Goal: Transaction & Acquisition: Purchase product/service

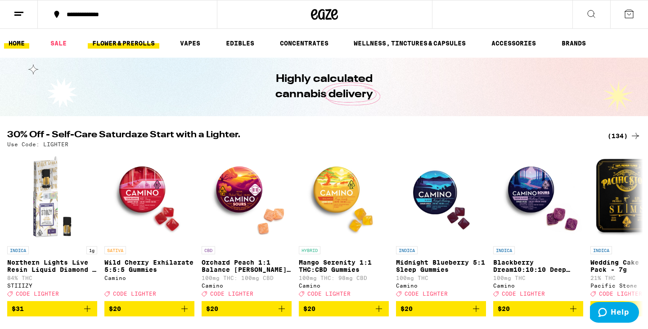
click at [120, 43] on link "FLOWER & PREROLLS" at bounding box center [124, 43] width 72 height 11
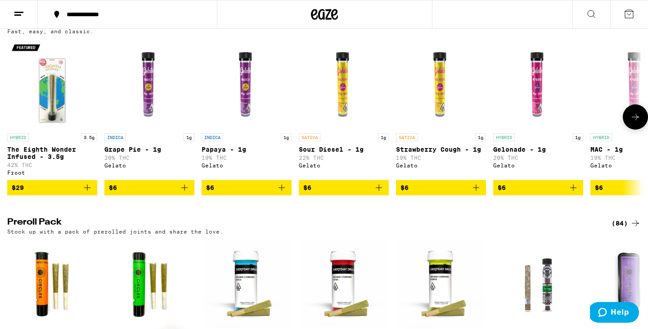
scroll to position [631, 0]
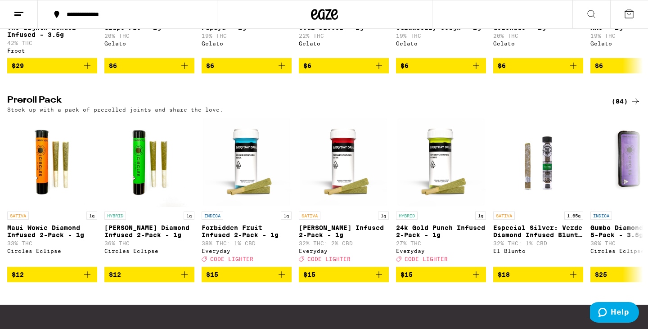
click at [636, 107] on icon at bounding box center [635, 101] width 11 height 11
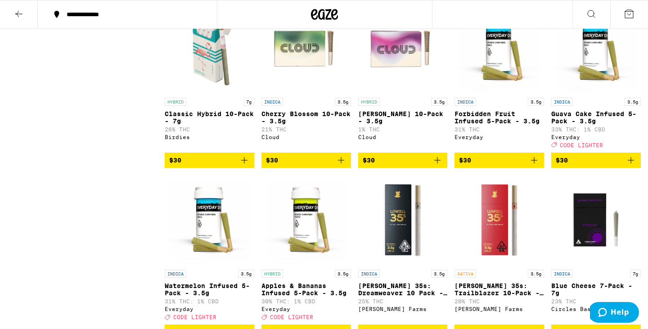
scroll to position [636, 0]
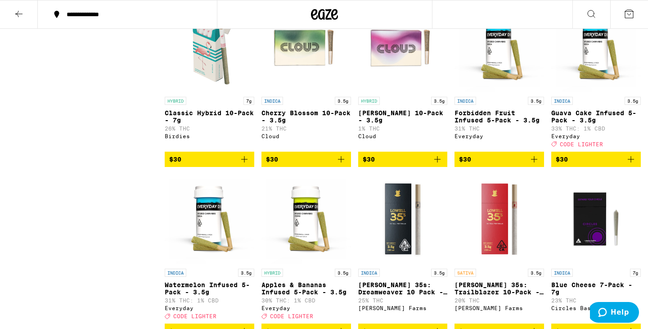
click at [631, 163] on icon "Add to bag" at bounding box center [631, 159] width 6 height 6
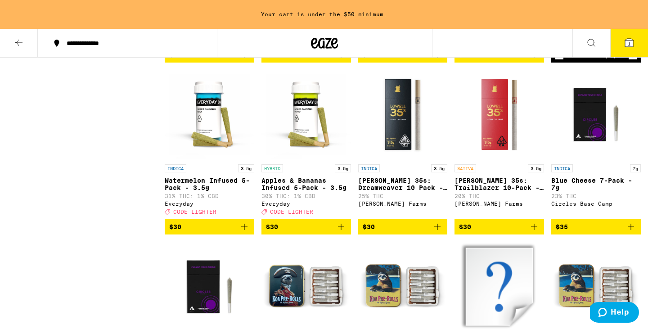
scroll to position [771, 0]
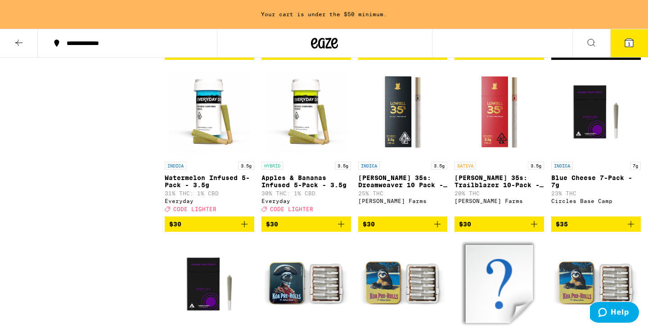
click at [339, 230] on icon "Add to bag" at bounding box center [341, 224] width 11 height 11
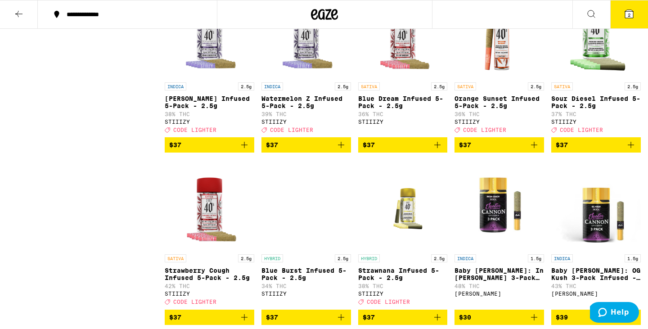
scroll to position [895, 0]
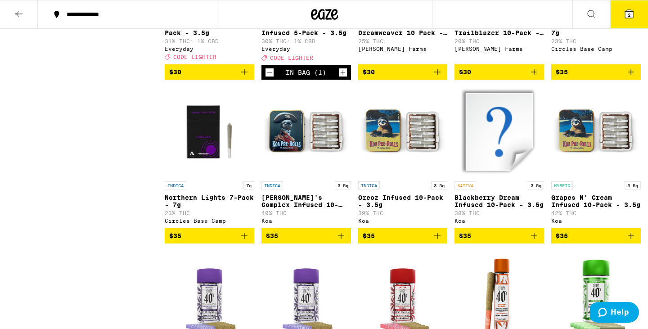
click at [251, 80] on button "$30" at bounding box center [210, 71] width 90 height 15
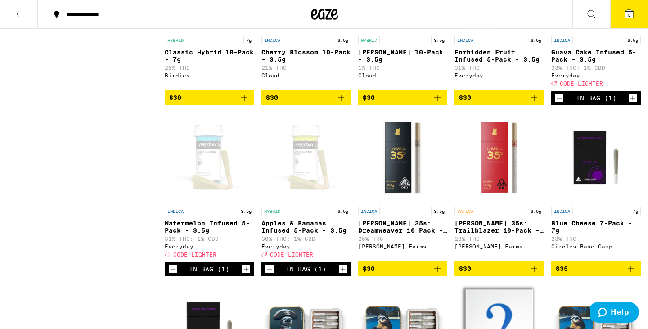
scroll to position [790, 0]
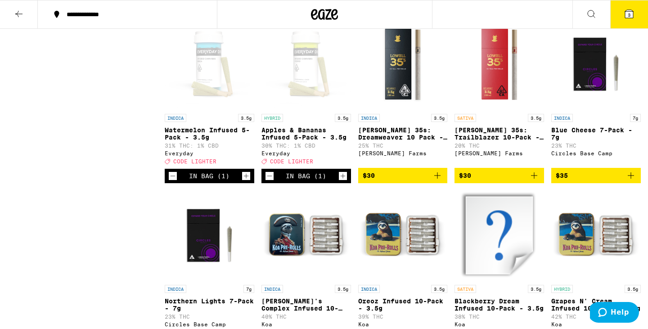
click at [170, 181] on icon "Decrement" at bounding box center [173, 176] width 8 height 11
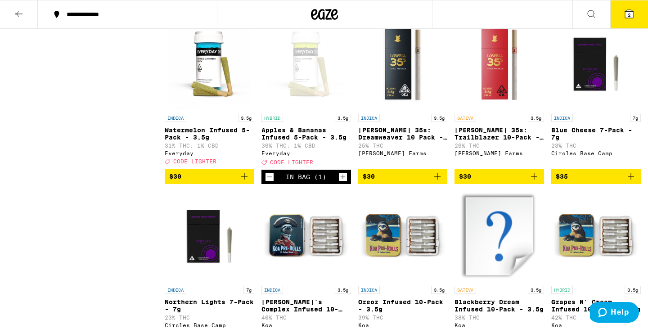
click at [244, 182] on icon "Add to bag" at bounding box center [244, 176] width 11 height 11
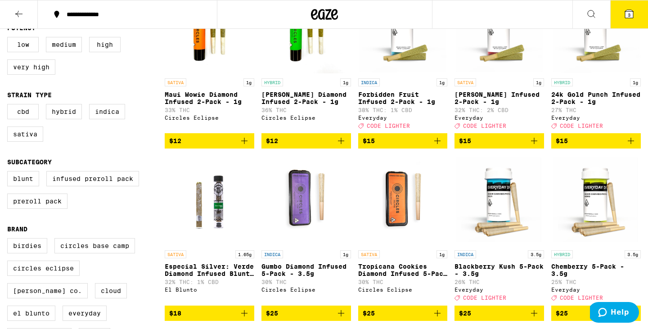
scroll to position [0, 0]
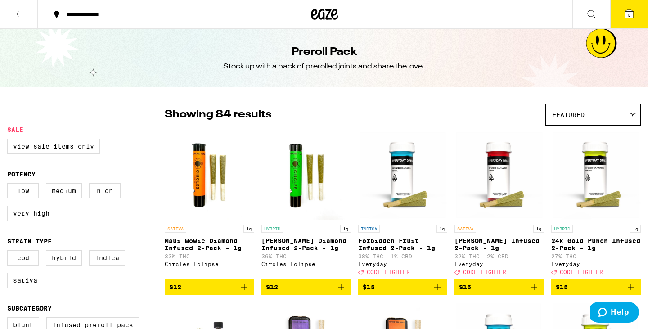
click at [16, 4] on button at bounding box center [19, 14] width 38 height 28
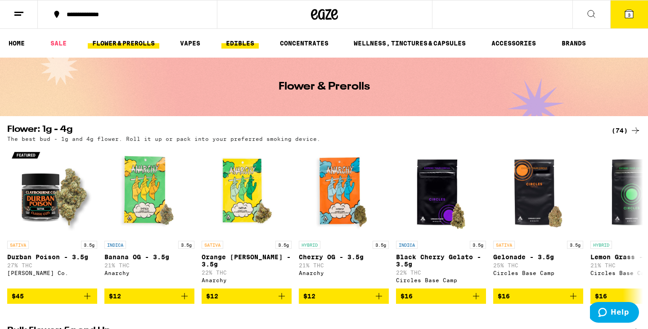
click at [250, 38] on link "EDIBLES" at bounding box center [240, 43] width 37 height 11
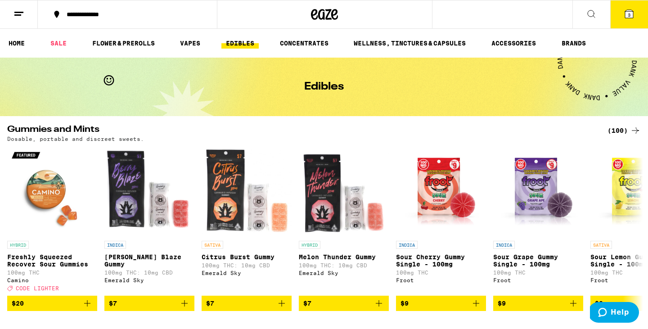
click at [616, 131] on div "(100)" at bounding box center [624, 130] width 33 height 11
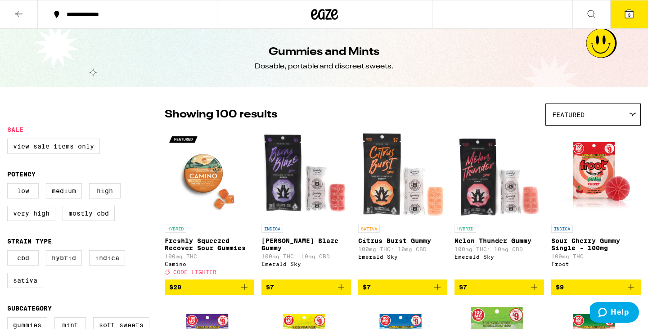
click at [11, 15] on button at bounding box center [19, 14] width 38 height 28
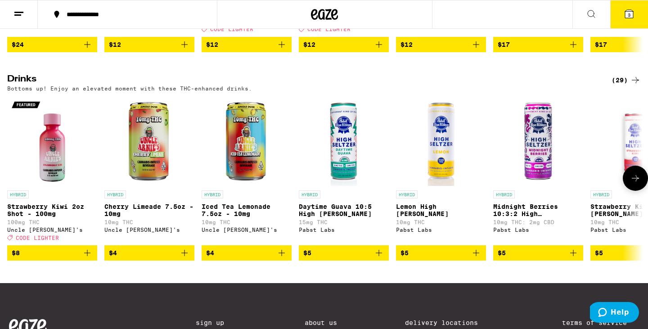
scroll to position [470, 0]
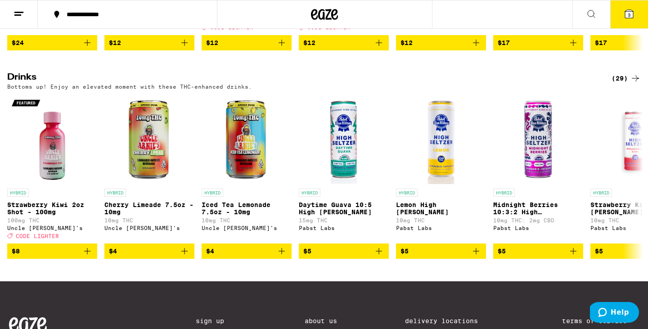
click at [617, 84] on div "(29)" at bounding box center [626, 78] width 29 height 11
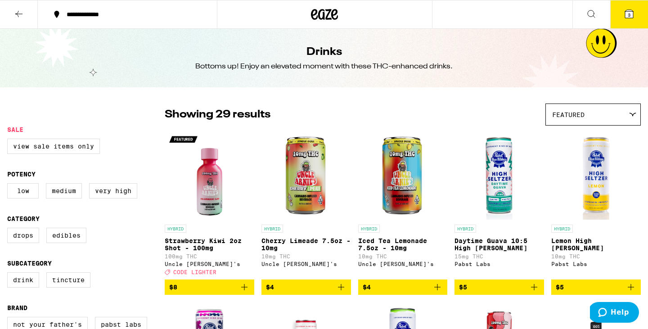
click at [245, 293] on icon "Add to bag" at bounding box center [244, 287] width 11 height 11
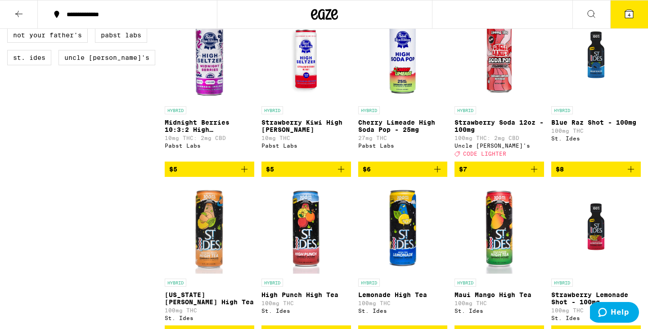
scroll to position [260, 0]
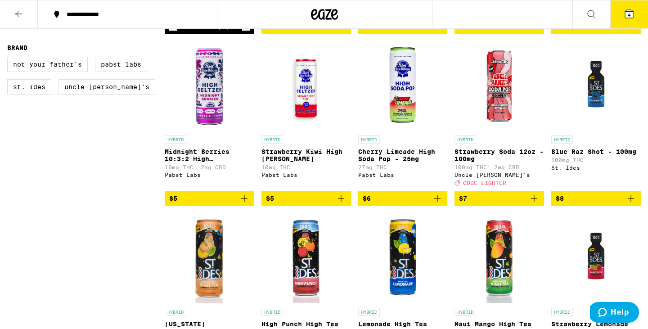
click at [535, 204] on icon "Add to bag" at bounding box center [534, 198] width 11 height 11
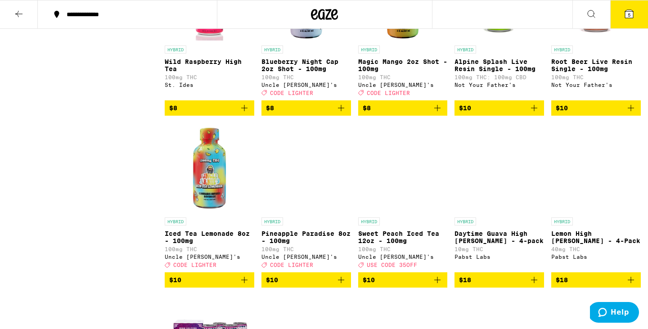
scroll to position [670, 0]
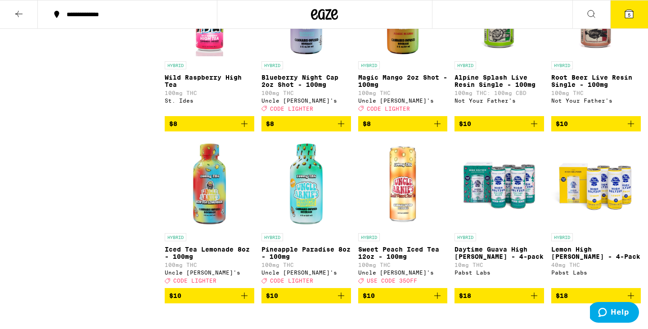
click at [440, 129] on icon "Add to bag" at bounding box center [437, 123] width 11 height 11
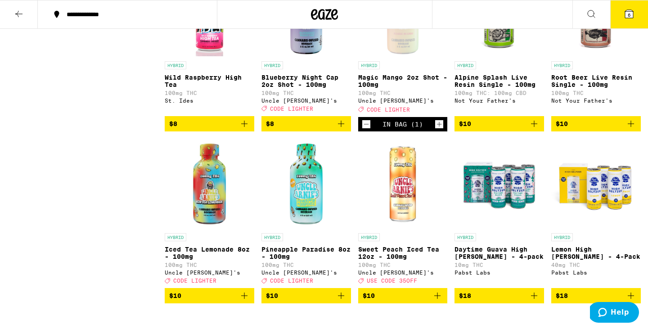
click at [347, 131] on button "$8" at bounding box center [307, 123] width 90 height 15
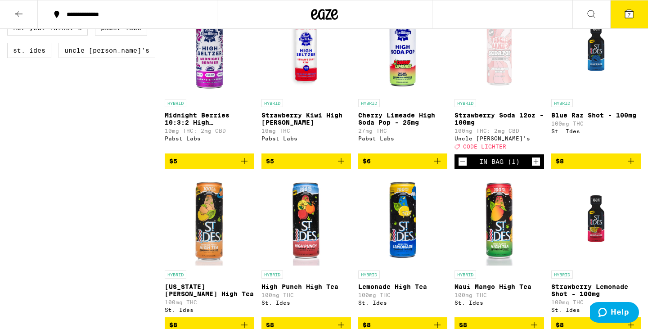
scroll to position [0, 0]
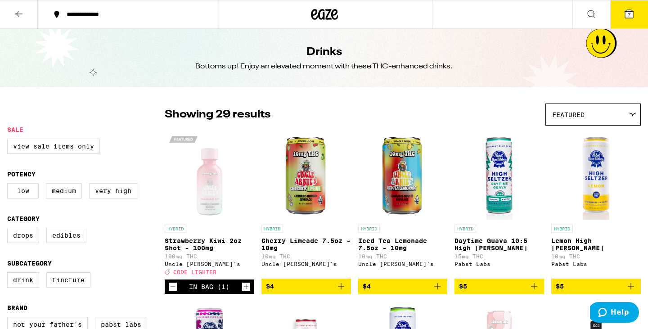
click at [626, 14] on icon at bounding box center [629, 14] width 8 height 8
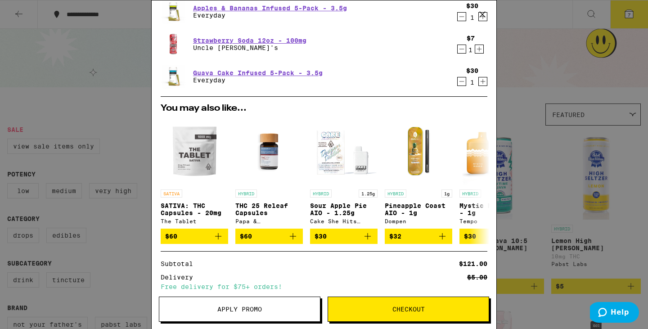
scroll to position [253, 0]
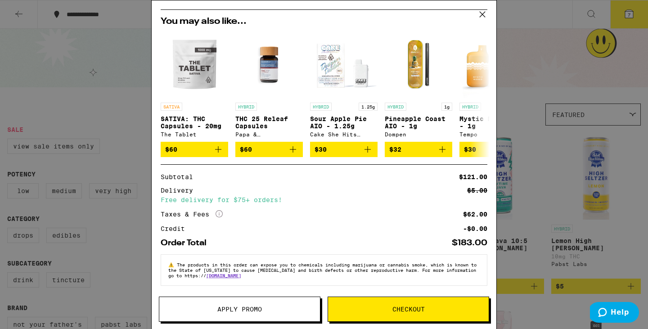
click at [257, 312] on span "Apply Promo" at bounding box center [239, 309] width 45 height 6
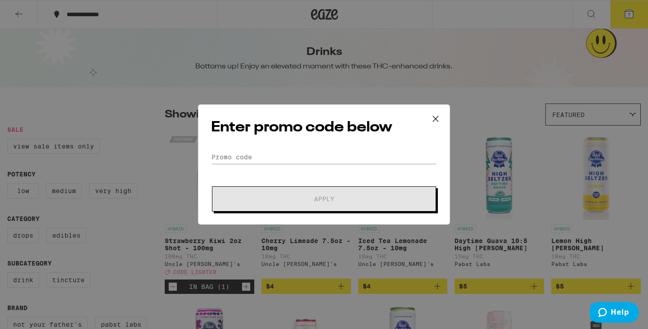
click at [328, 149] on div "Enter promo code below Promo Code Apply" at bounding box center [324, 164] width 252 height 120
click at [325, 162] on input "Promo Code" at bounding box center [324, 157] width 226 height 14
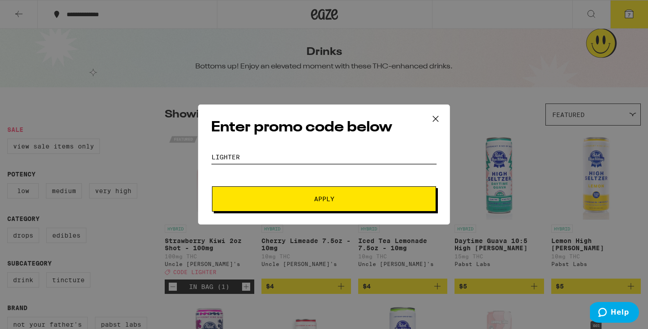
type input "lighter"
click at [344, 203] on button "Apply" at bounding box center [324, 198] width 224 height 25
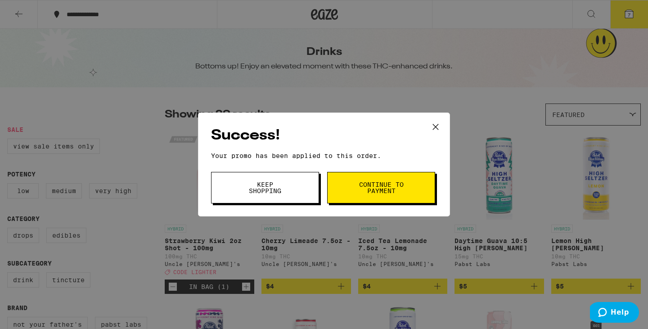
click at [393, 184] on span "Continue to payment" at bounding box center [381, 187] width 46 height 13
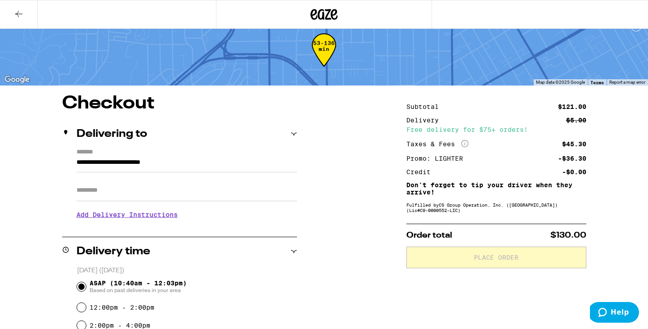
scroll to position [26, 0]
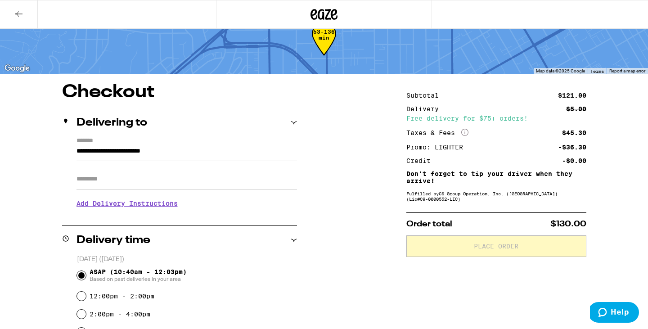
click at [157, 185] on input "Apt/Suite" at bounding box center [187, 179] width 221 height 22
type input "*****"
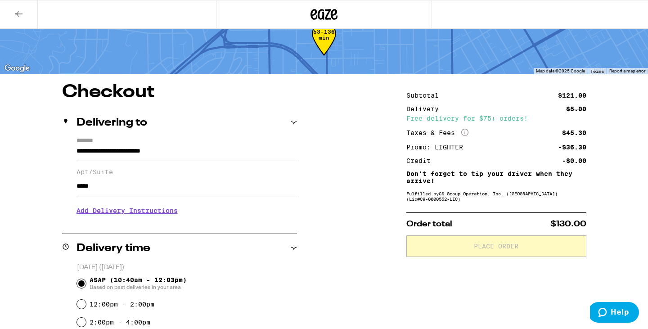
click at [143, 213] on h3 "Add Delivery Instructions" at bounding box center [187, 210] width 221 height 21
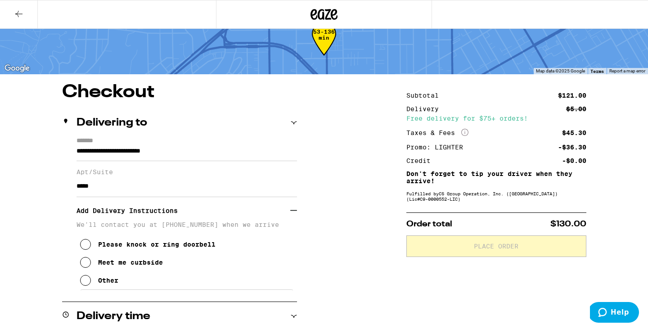
click at [140, 247] on div "Please knock or ring doorbell" at bounding box center [157, 244] width 118 height 7
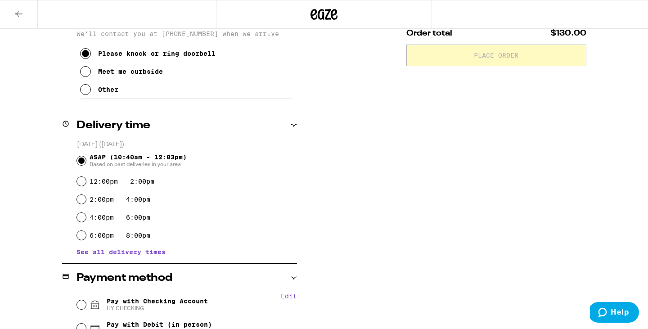
scroll to position [320, 0]
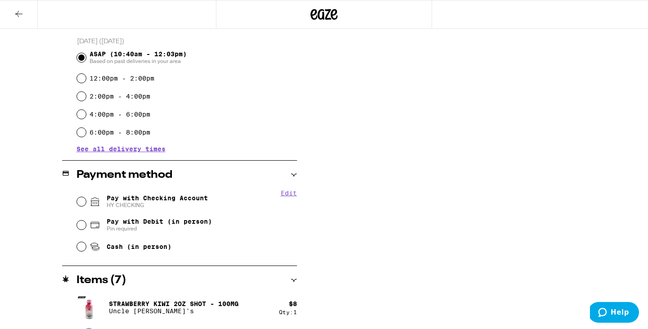
click at [117, 204] on span "HY CHECKING" at bounding box center [157, 205] width 101 height 7
click at [86, 204] on input "Pay with Checking Account HY CHECKING" at bounding box center [81, 201] width 9 height 9
radio input "true"
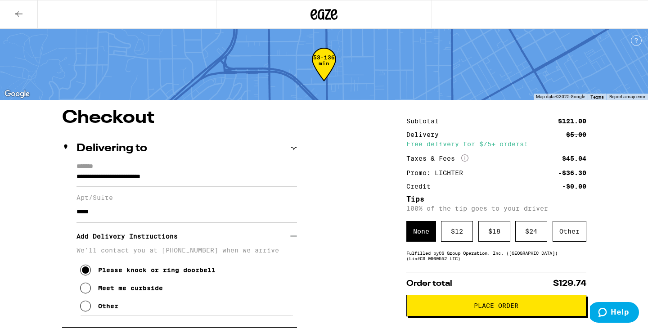
scroll to position [140, 0]
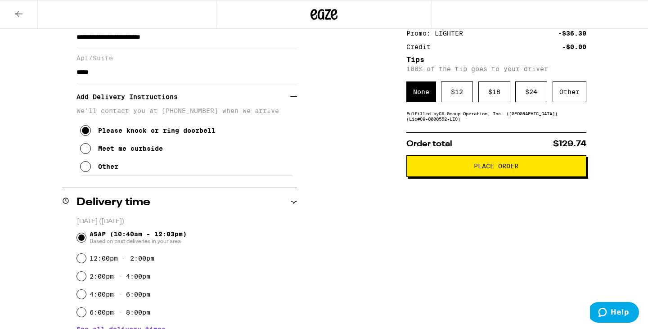
click at [470, 164] on button "Place Order" at bounding box center [497, 166] width 180 height 22
